Goal: Information Seeking & Learning: Compare options

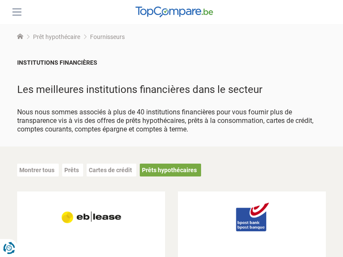
scroll to position [1160, 0]
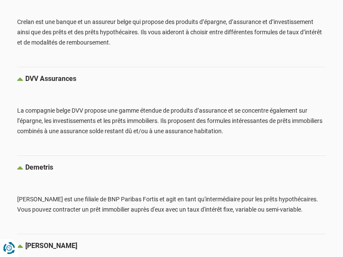
scroll to position [1881, 0]
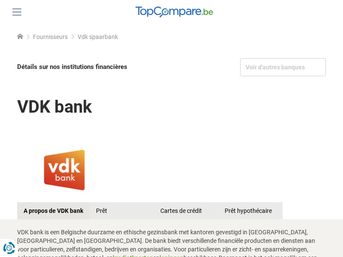
scroll to position [1092, 0]
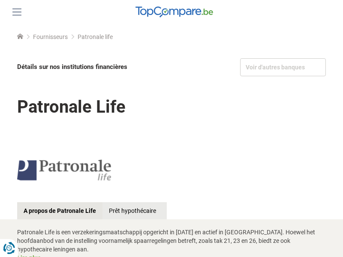
scroll to position [657, 0]
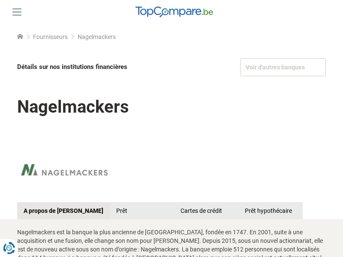
scroll to position [1057, 0]
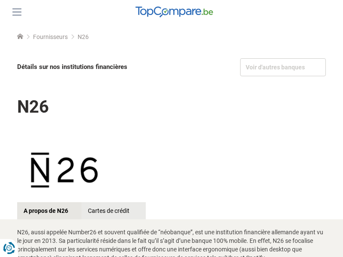
scroll to position [394, 0]
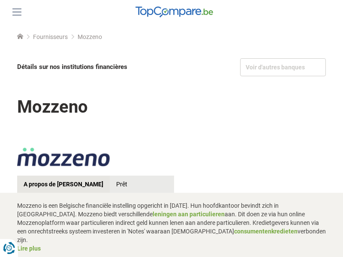
scroll to position [980, 0]
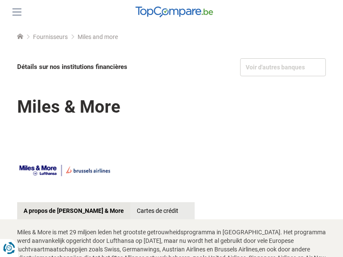
scroll to position [509, 0]
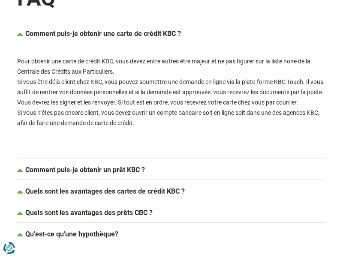
scroll to position [1018, 0]
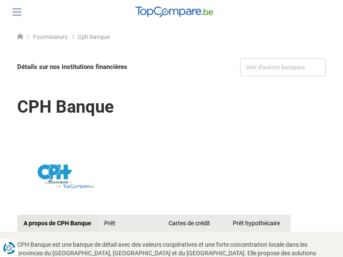
scroll to position [1044, 0]
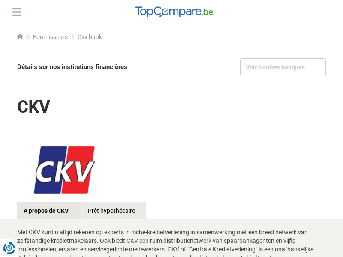
scroll to position [688, 0]
